Goal: Check status: Check status

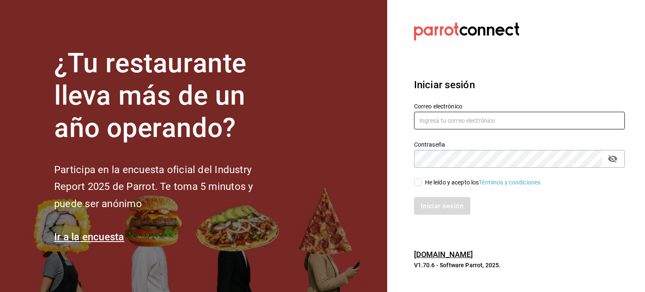
type input "[EMAIL_ADDRESS][DOMAIN_NAME]"
click at [417, 184] on input "He leído y acepto los Términos y condiciones." at bounding box center [418, 182] width 8 height 8
checkbox input "true"
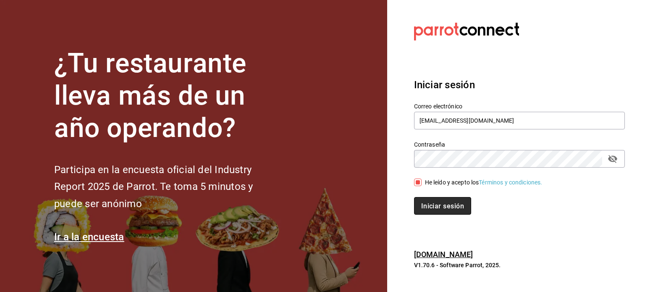
click at [437, 204] on font "Iniciar sesión" at bounding box center [442, 205] width 43 height 8
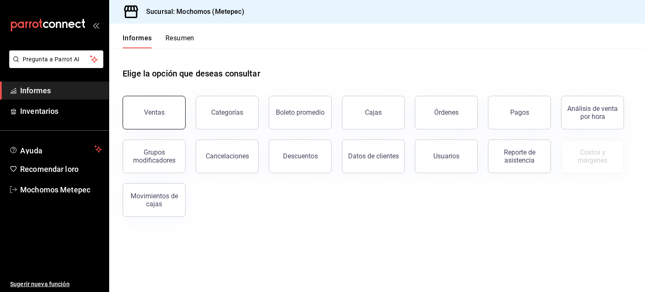
click at [158, 112] on font "Ventas" at bounding box center [154, 112] width 21 height 8
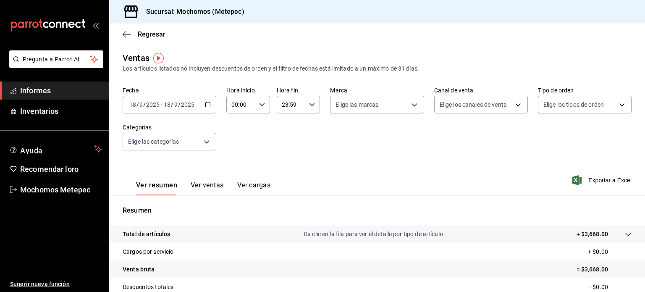
click at [260, 106] on \(Stroke\) "button" at bounding box center [261, 104] width 5 height 3
click at [235, 126] on font "05" at bounding box center [236, 126] width 7 height 7
type input "05:00"
click at [308, 104] on div at bounding box center [322, 146] width 645 height 292
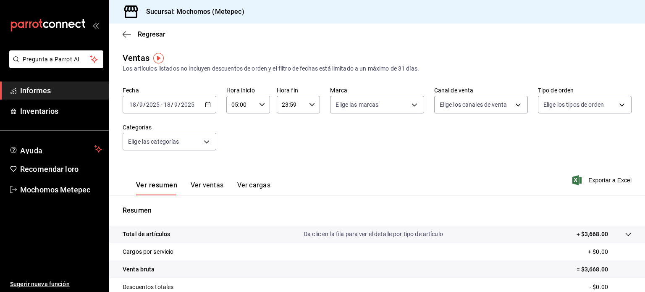
click at [309, 104] on \(Stroke\) "button" at bounding box center [311, 104] width 5 height 3
click at [286, 129] on font "05" at bounding box center [285, 130] width 7 height 7
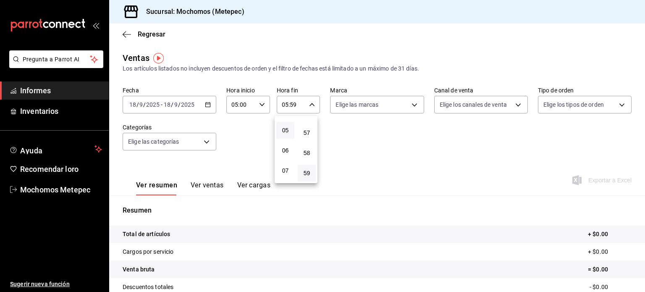
click at [308, 106] on div at bounding box center [322, 146] width 645 height 292
click at [309, 105] on \(Stroke\) "button" at bounding box center [311, 104] width 5 height 3
click at [307, 123] on font "00" at bounding box center [306, 126] width 7 height 7
type input "05:00"
click at [205, 143] on div at bounding box center [322, 146] width 645 height 292
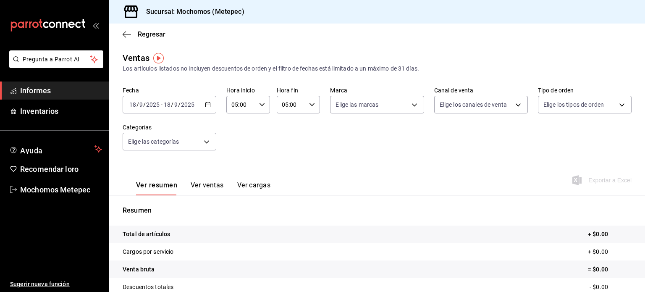
click at [205, 143] on body "Pregunta a Parrot AI Informes Inventarios Ayuda Recomendar loro Mochomos Metepe…" at bounding box center [322, 146] width 645 height 292
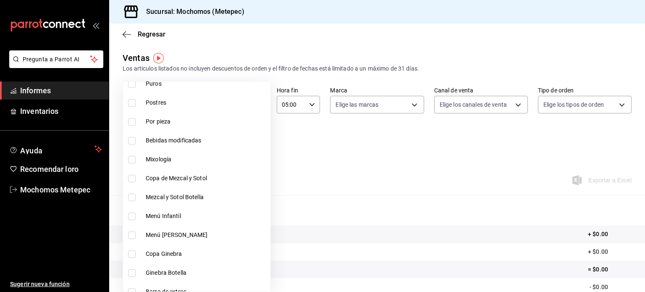
scroll to position [622, 0]
click at [131, 158] on input "checkbox" at bounding box center [132, 160] width 8 height 8
checkbox input "true"
type input "b0ea82ce-bf80-404e-a061-e77f08274974"
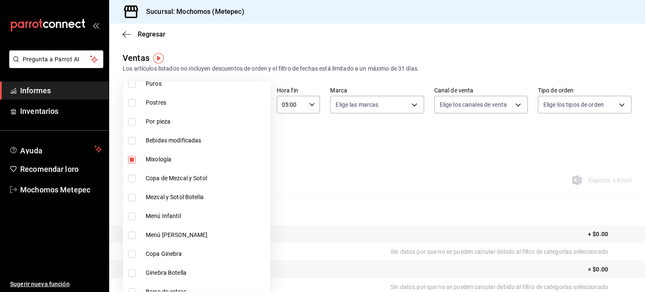
click at [411, 179] on div at bounding box center [322, 146] width 645 height 292
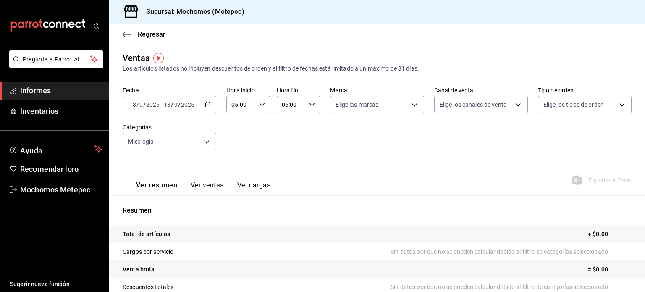
click at [205, 105] on \(Stroke\) "button" at bounding box center [207, 104] width 5 height 5
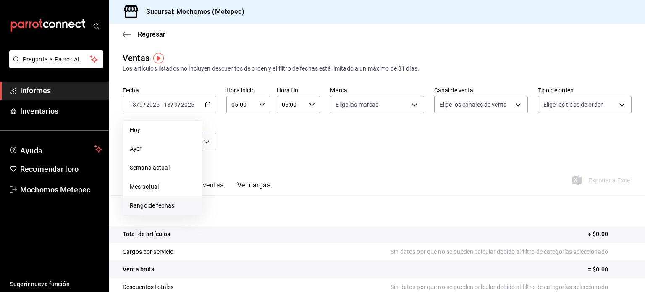
click at [153, 204] on font "Rango de fechas" at bounding box center [152, 205] width 44 height 7
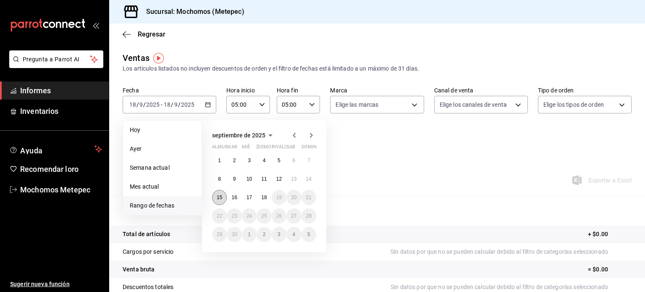
click at [221, 198] on font "15" at bounding box center [219, 197] width 5 height 6
click at [264, 197] on font "18" at bounding box center [263, 197] width 5 height 6
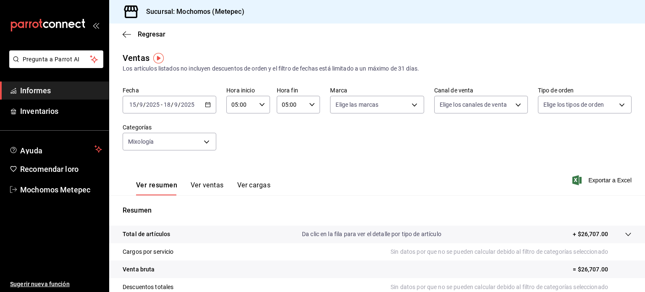
click at [205, 105] on icon "button" at bounding box center [208, 105] width 6 height 6
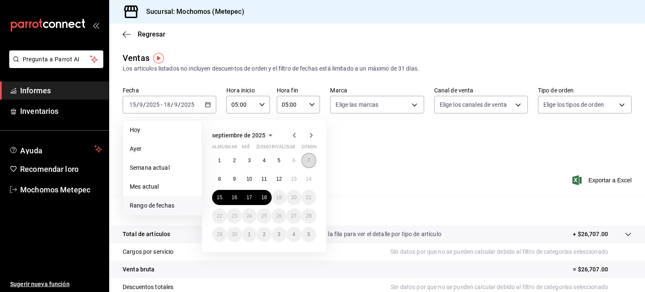
click at [309, 161] on font "7" at bounding box center [308, 160] width 3 height 6
click at [291, 178] on font "13" at bounding box center [293, 179] width 5 height 6
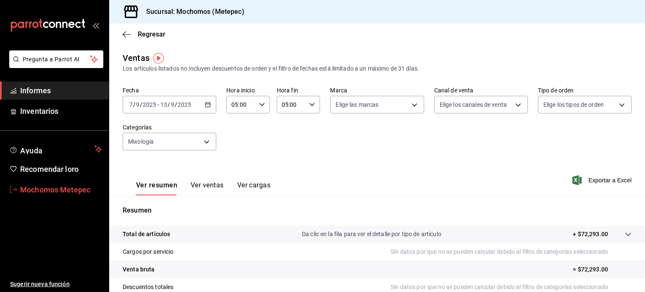
click at [38, 187] on font "Mochomos Metepec" at bounding box center [55, 189] width 70 height 9
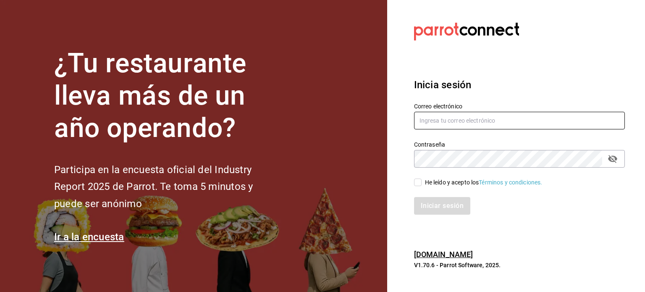
type input "[EMAIL_ADDRESS][DOMAIN_NAME]"
